Goal: Ask a question

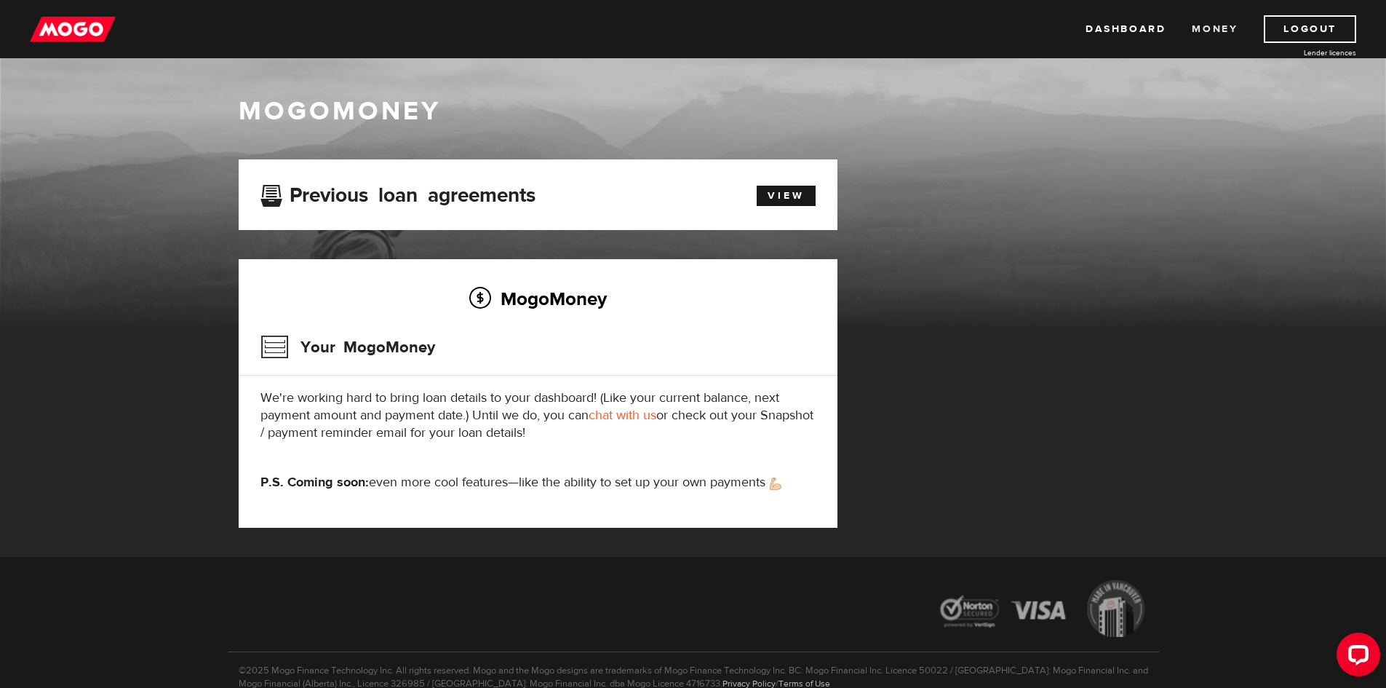
click at [1207, 30] on link "Money" at bounding box center [1215, 29] width 46 height 28
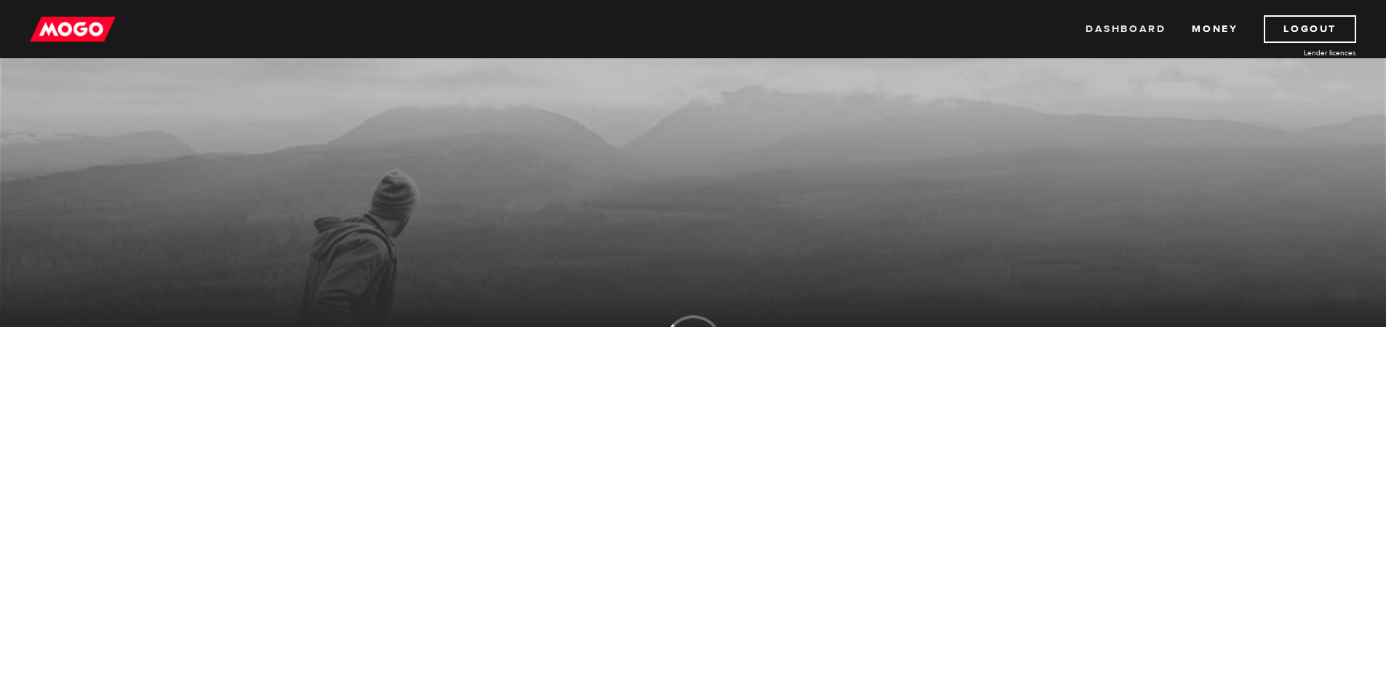
click at [1151, 28] on link "Dashboard" at bounding box center [1126, 29] width 80 height 28
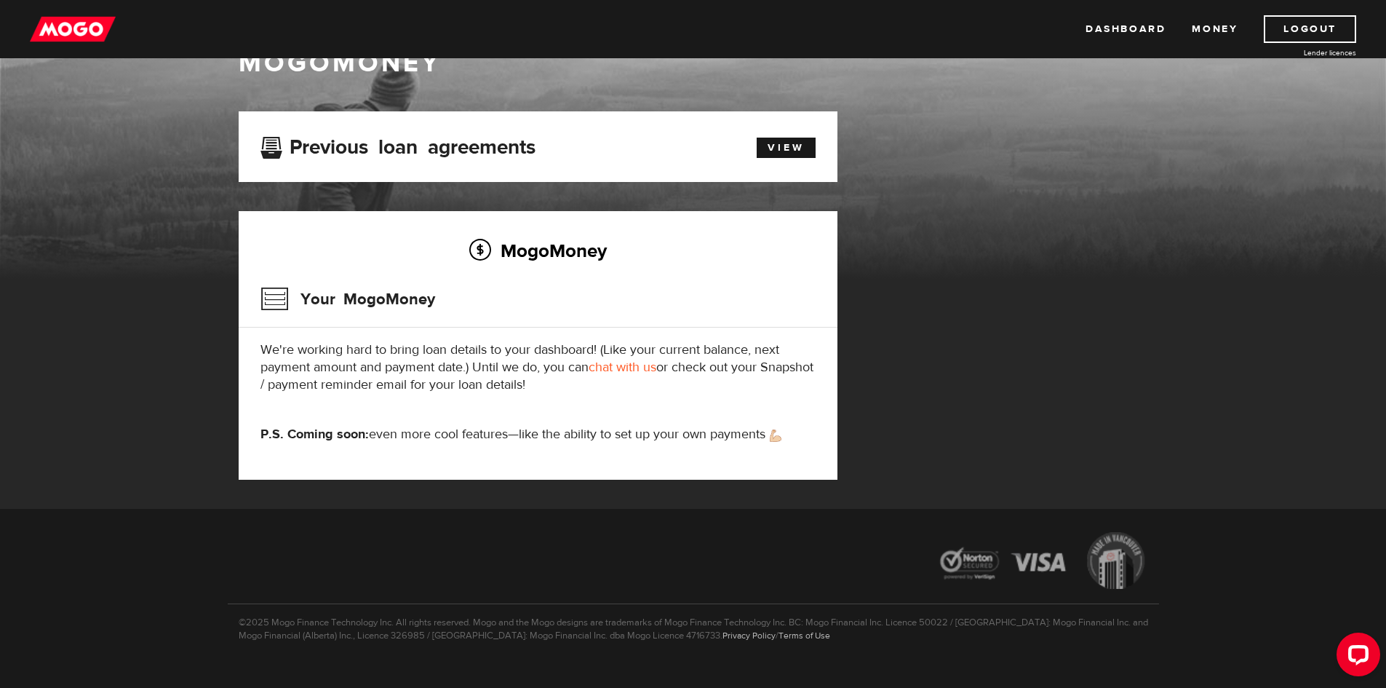
scroll to position [73, 0]
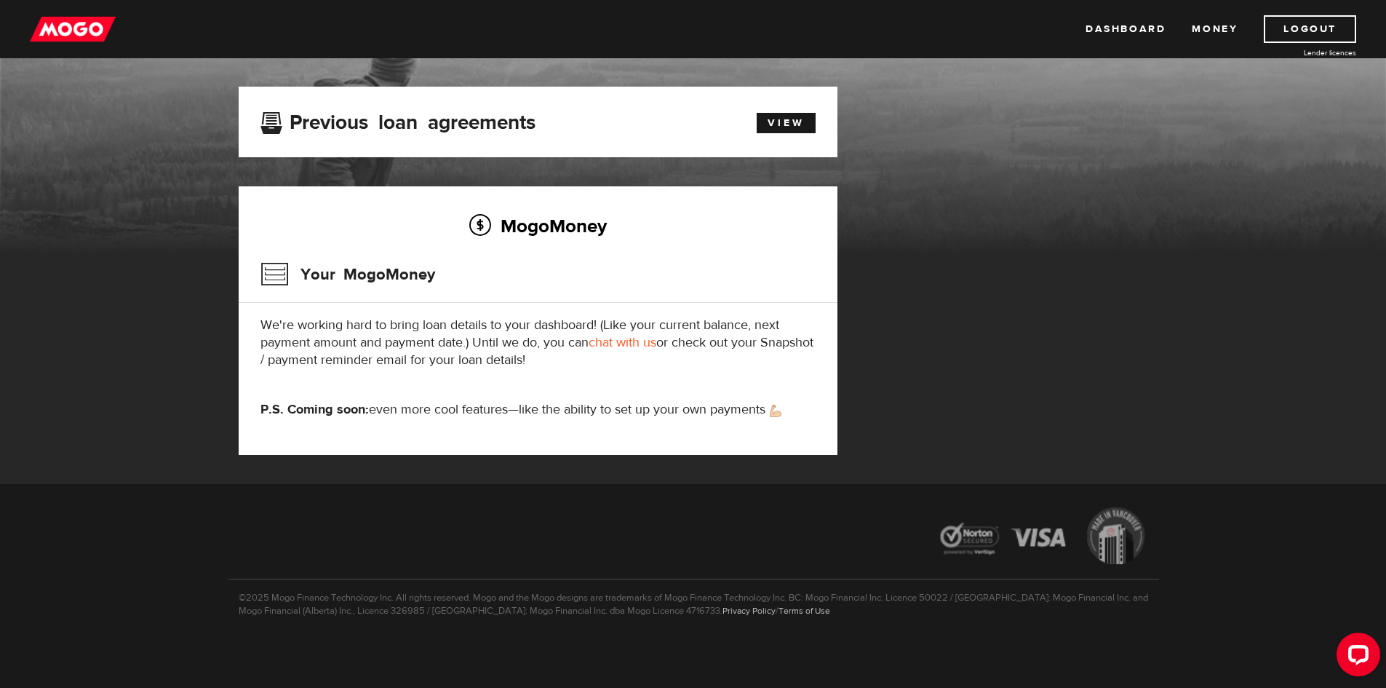
click at [638, 347] on link "chat with us" at bounding box center [623, 342] width 68 height 17
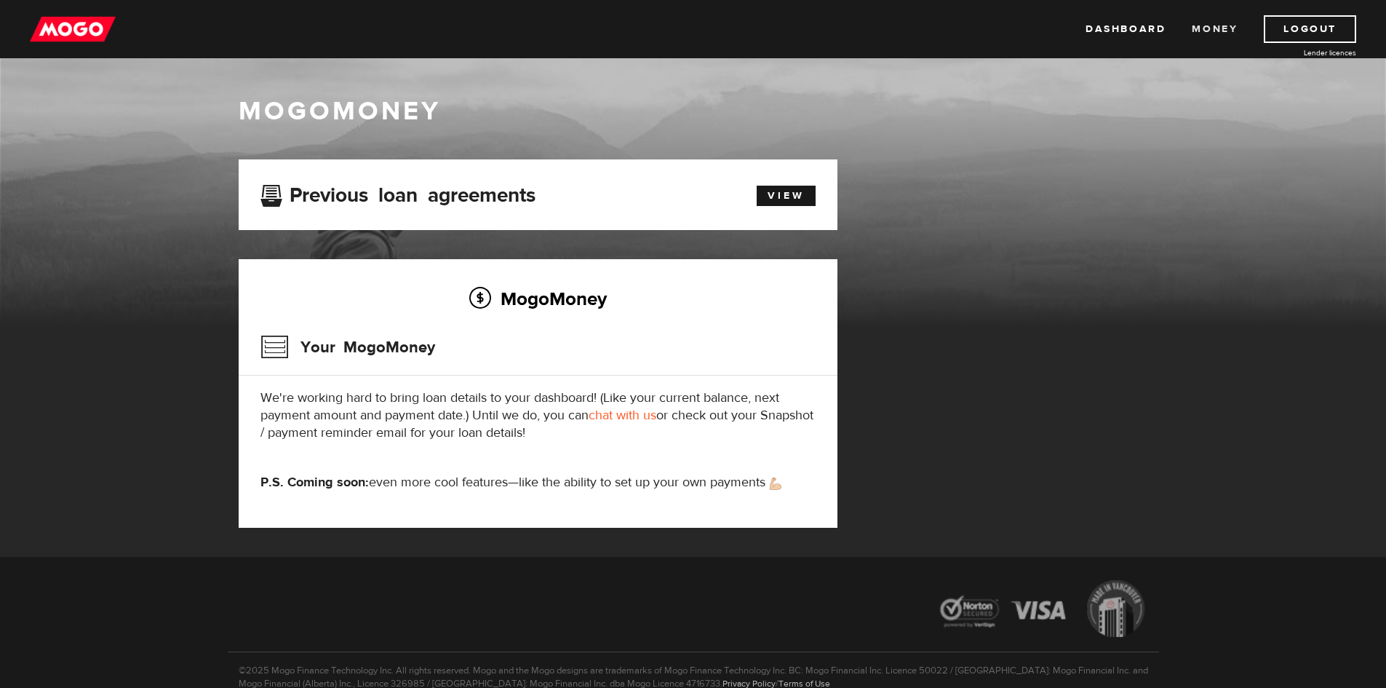
click at [1204, 29] on link "Money" at bounding box center [1215, 29] width 46 height 28
drag, startPoint x: 1356, startPoint y: 658, endPoint x: 2681, endPoint y: 1285, distance: 1466.0
click at [1356, 658] on div "Open LiveChat chat widget" at bounding box center [1358, 653] width 23 height 23
